Goal: Check status: Check status

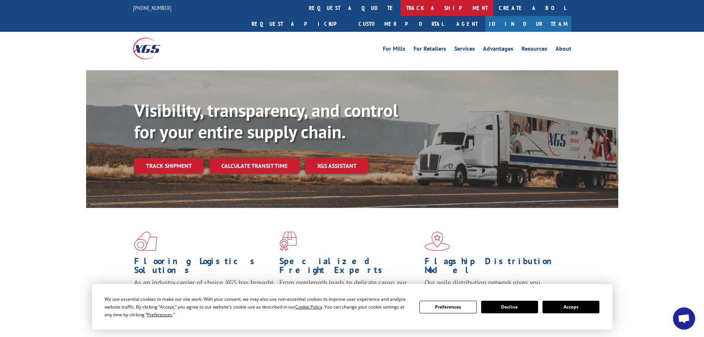
click at [401, 4] on link "track a shipment" at bounding box center [447, 8] width 93 height 16
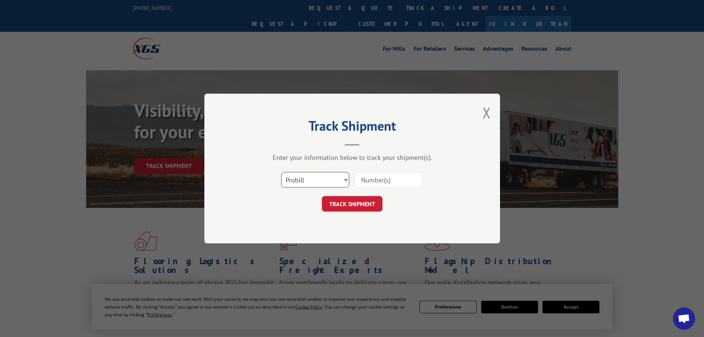
click at [343, 179] on select "Select category... Probill BOL PO" at bounding box center [315, 180] width 68 height 16
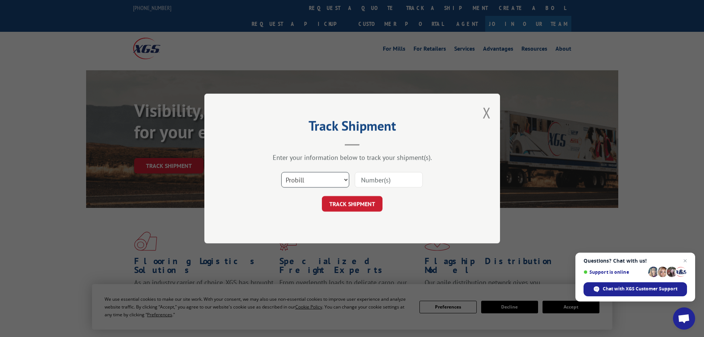
click at [281, 172] on select "Select category... Probill BOL PO" at bounding box center [315, 180] width 68 height 16
click at [378, 180] on input at bounding box center [389, 180] width 68 height 16
type input "18802577435"
click at [357, 203] on button "TRACK SHIPMENT" at bounding box center [352, 204] width 61 height 16
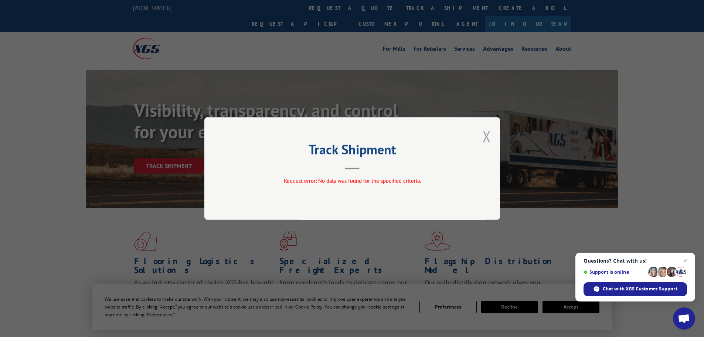
click at [485, 133] on button "Close modal" at bounding box center [487, 136] width 8 height 20
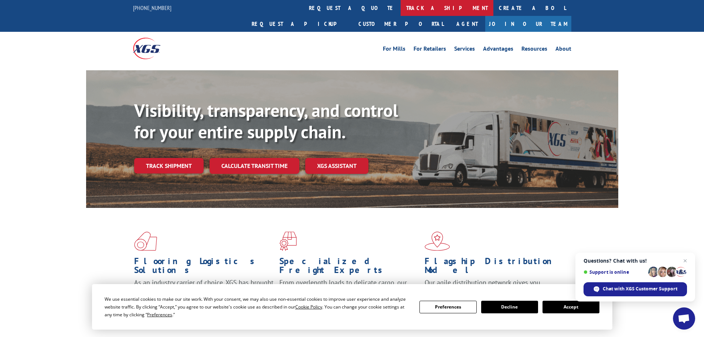
click at [401, 0] on link "track a shipment" at bounding box center [447, 8] width 93 height 16
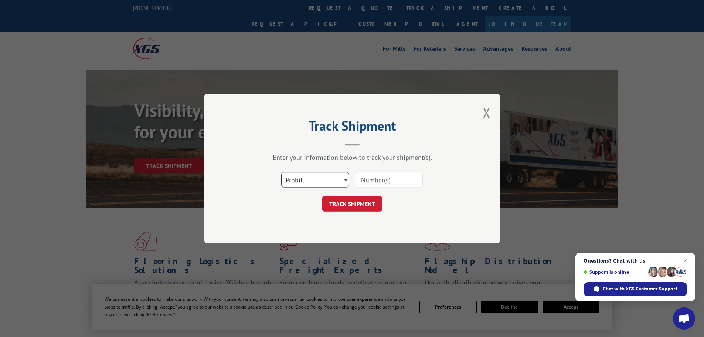
click at [336, 182] on select "Select category... Probill BOL PO" at bounding box center [315, 180] width 68 height 16
select select "bol"
click at [281, 172] on select "Select category... Probill BOL PO" at bounding box center [315, 180] width 68 height 16
click at [411, 177] on input at bounding box center [389, 180] width 68 height 16
type input "18802577435"
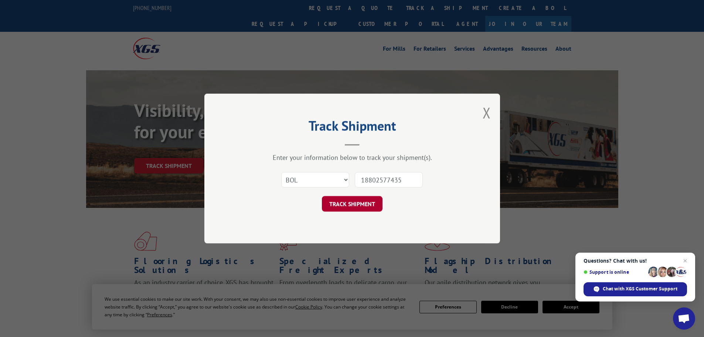
click at [367, 204] on button "TRACK SHIPMENT" at bounding box center [352, 204] width 61 height 16
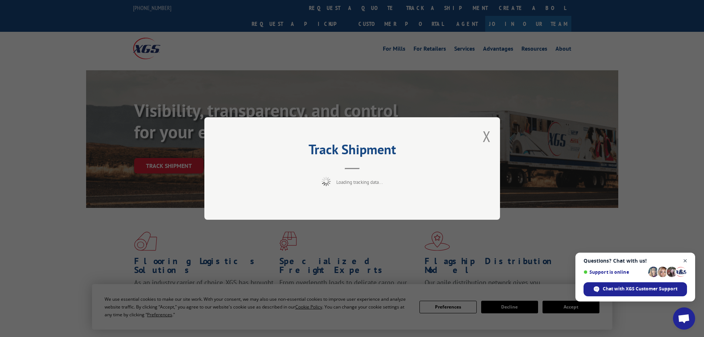
click at [685, 259] on span "Close chat" at bounding box center [685, 260] width 9 height 9
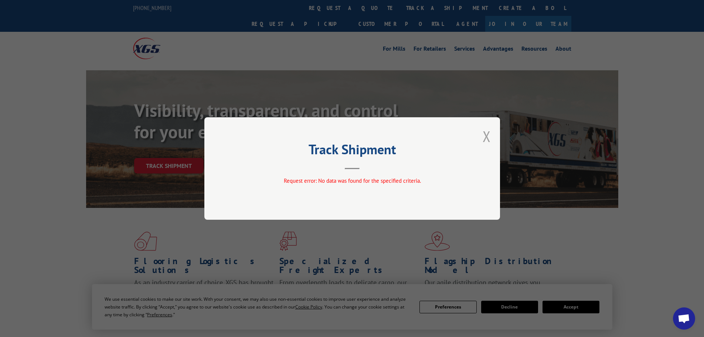
click at [486, 136] on button "Close modal" at bounding box center [487, 136] width 8 height 20
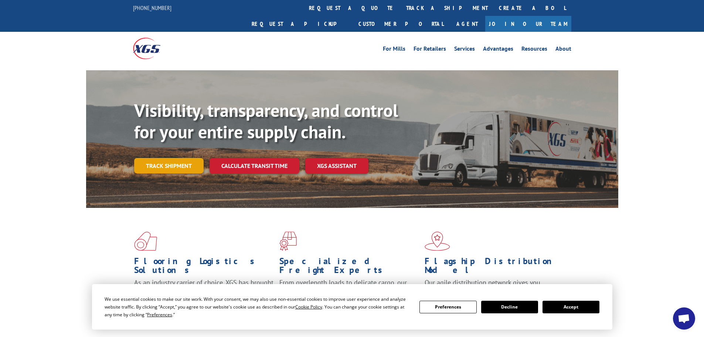
click at [178, 158] on link "Track shipment" at bounding box center [168, 166] width 69 height 16
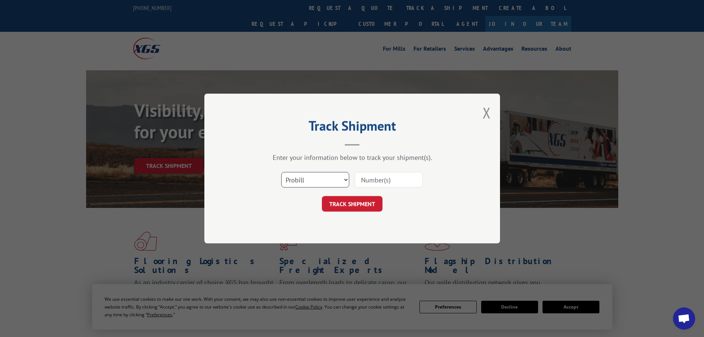
click at [339, 182] on select "Select category... Probill BOL PO" at bounding box center [315, 180] width 68 height 16
select select "po"
click at [281, 172] on select "Select category... Probill BOL PO" at bounding box center [315, 180] width 68 height 16
click at [374, 183] on input at bounding box center [389, 180] width 68 height 16
paste input "24562001"
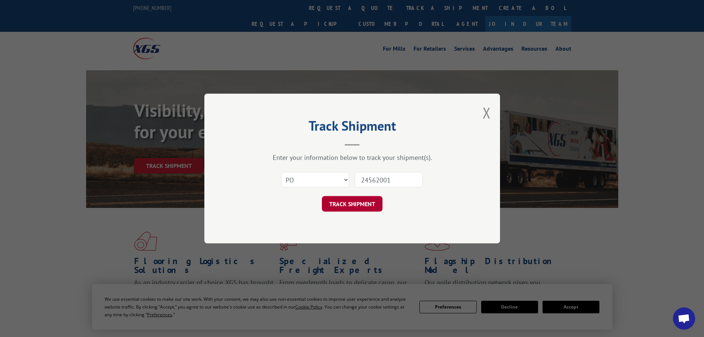
type input "24562001"
click at [364, 202] on button "TRACK SHIPMENT" at bounding box center [352, 204] width 61 height 16
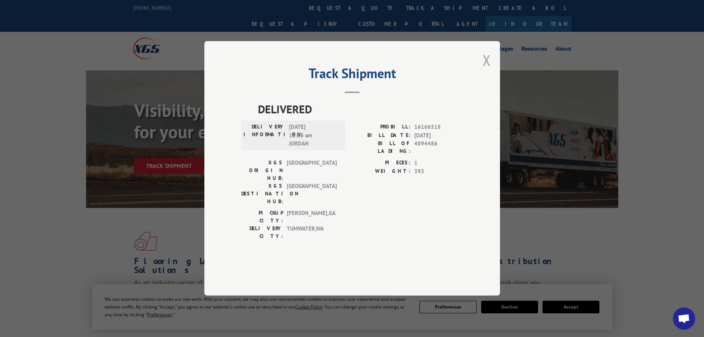
click at [486, 70] on button "Close modal" at bounding box center [487, 60] width 8 height 20
